Goal: Check status: Check status

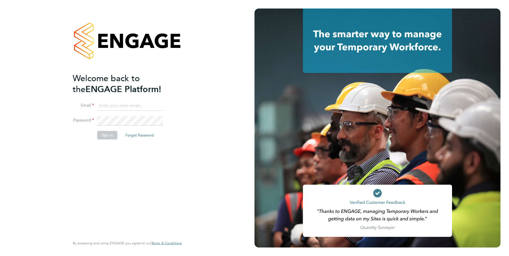
click at [121, 103] on input at bounding box center [130, 106] width 66 height 10
type input "sbeer@jarsolutions.co.uk"
click at [107, 135] on button "Sign In" at bounding box center [107, 135] width 20 height 9
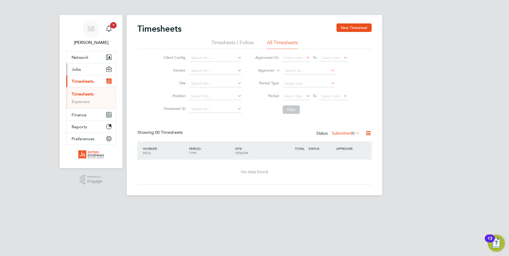
click at [82, 70] on button "Jobs" at bounding box center [90, 69] width 49 height 12
click at [354, 135] on icon at bounding box center [354, 132] width 0 height 7
click at [342, 165] on li "Approved" at bounding box center [342, 164] width 24 height 7
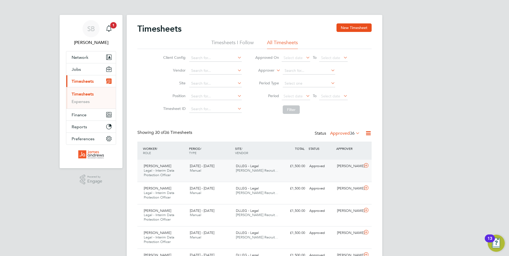
click at [298, 168] on div "£1,500.00 Approved" at bounding box center [293, 166] width 28 height 9
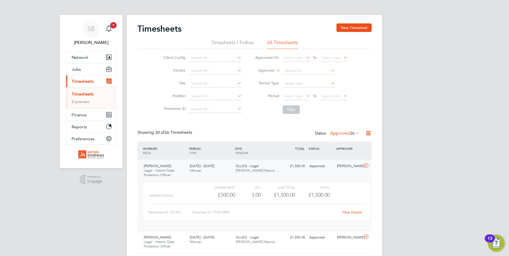
click at [351, 212] on link "View Details" at bounding box center [351, 212] width 19 height 5
